Goal: Check status: Verify the current state of an ongoing process or item

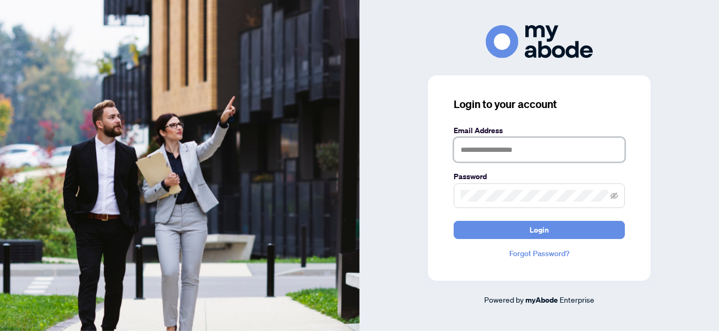
click at [489, 149] on input "text" at bounding box center [538, 149] width 171 height 25
type input "**********"
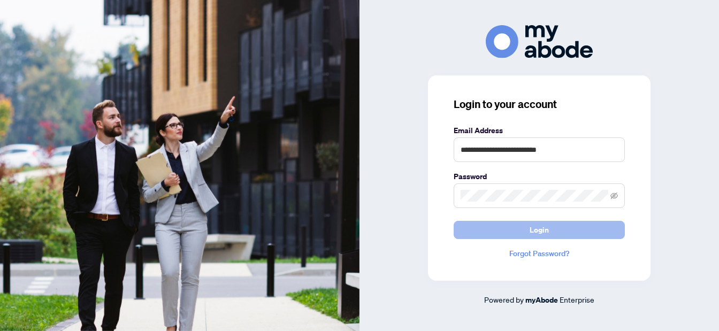
click at [541, 232] on span "Login" at bounding box center [538, 229] width 19 height 17
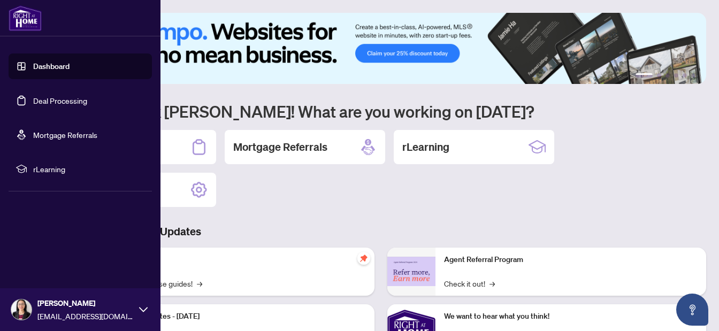
click at [39, 100] on link "Deal Processing" at bounding box center [60, 101] width 54 height 10
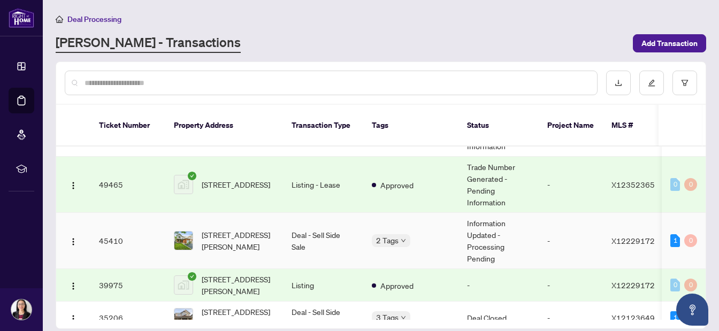
scroll to position [103, 0]
click at [138, 229] on td "45410" at bounding box center [127, 240] width 75 height 56
